Goal: Task Accomplishment & Management: Complete application form

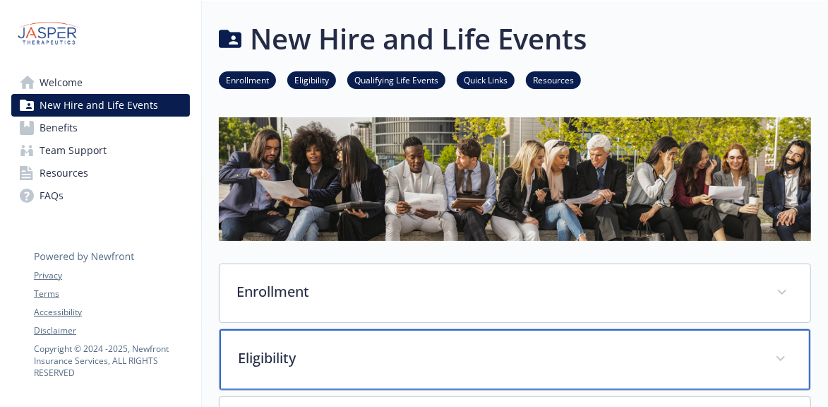
click at [409, 347] on p "Eligibility" at bounding box center [498, 357] width 520 height 21
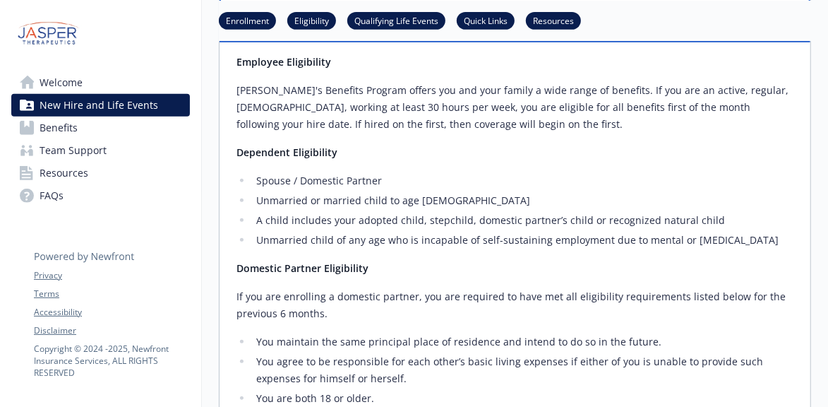
scroll to position [424, 0]
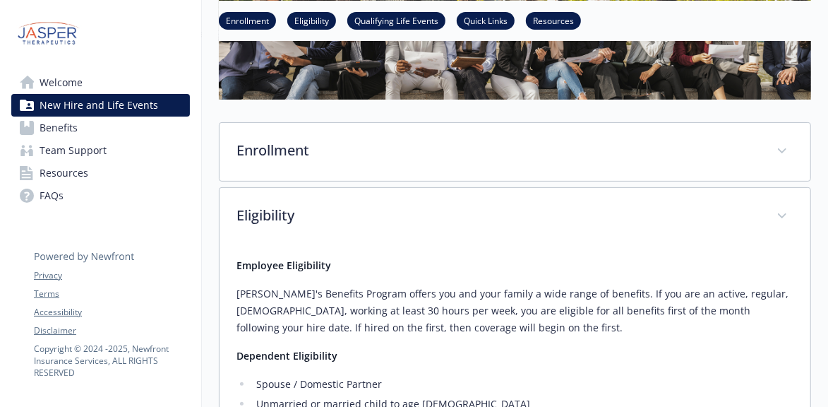
scroll to position [71, 0]
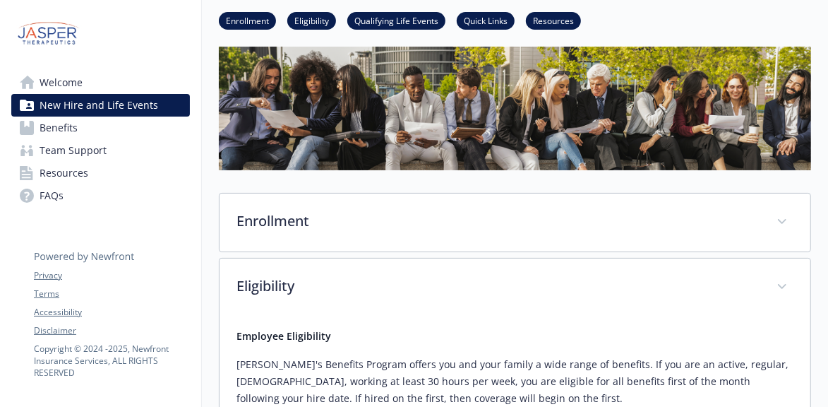
click at [273, 13] on link "Enrollment" at bounding box center [247, 19] width 57 height 13
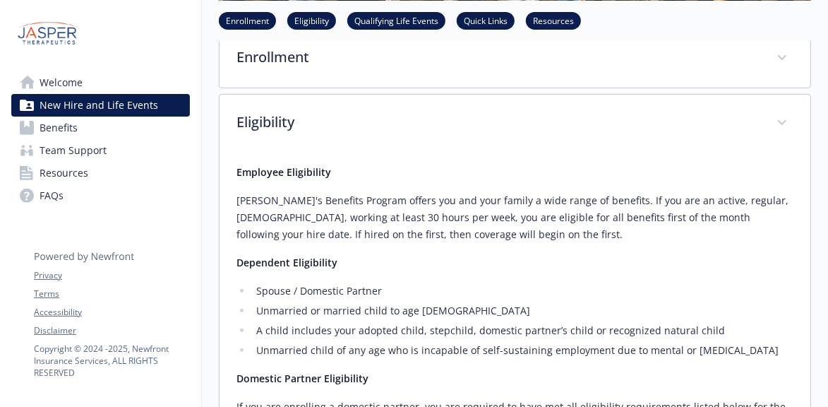
scroll to position [0, 10]
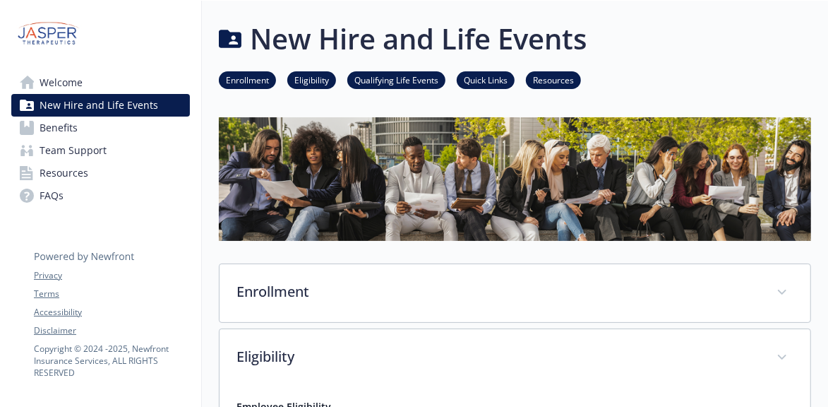
click at [460, 73] on link "Quick Links" at bounding box center [486, 79] width 58 height 13
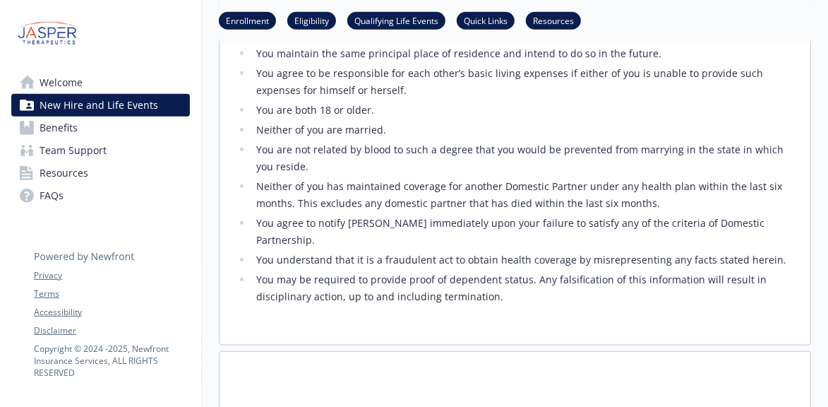
scroll to position [637, 10]
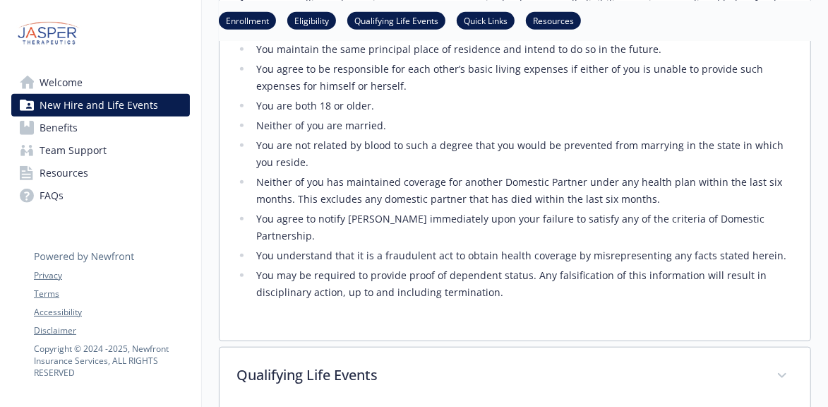
click at [52, 116] on span "Benefits" at bounding box center [59, 127] width 38 height 23
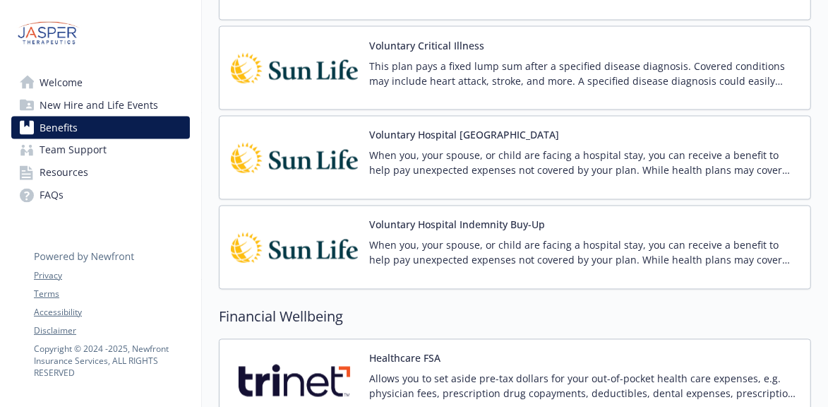
scroll to position [1353, 10]
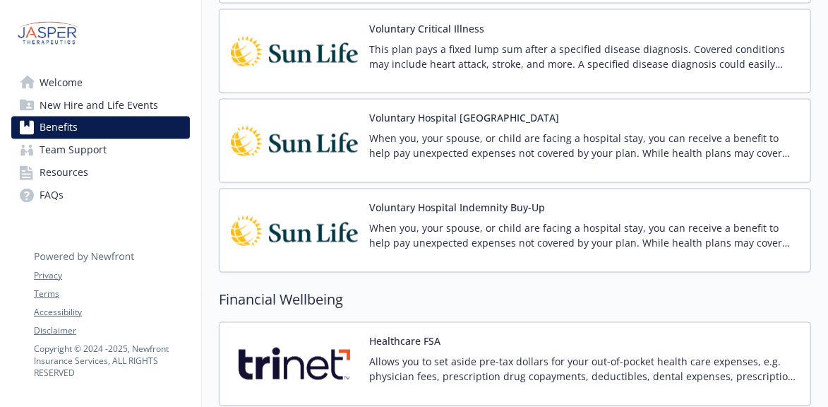
click at [121, 94] on span "New Hire and Life Events" at bounding box center [99, 105] width 119 height 23
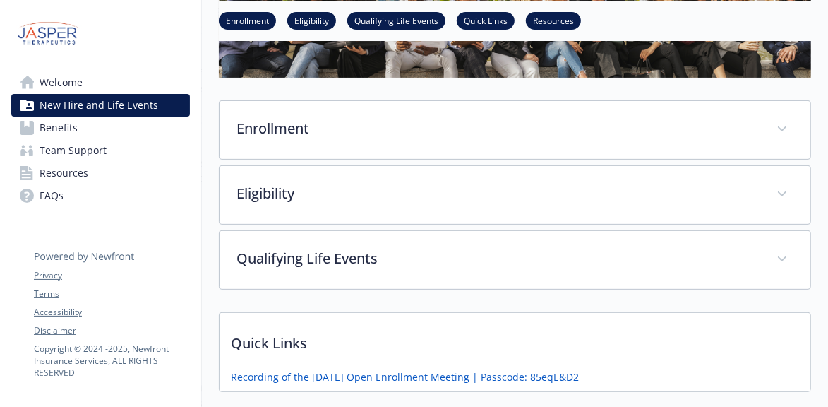
scroll to position [144, 10]
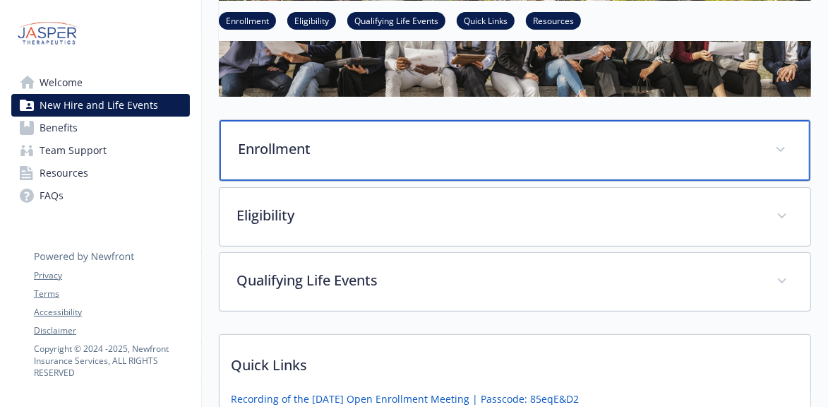
click at [633, 138] on p "Enrollment" at bounding box center [498, 148] width 520 height 21
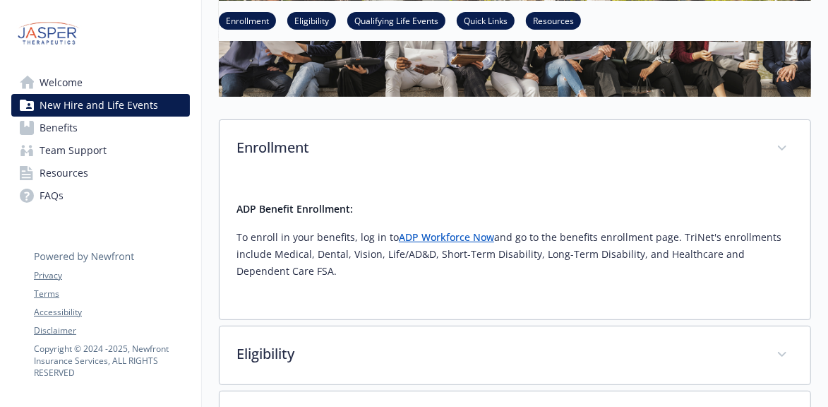
click at [399, 230] on link "ADP Workforce Now" at bounding box center [446, 236] width 95 height 13
